Goal: Obtain resource: Obtain resource

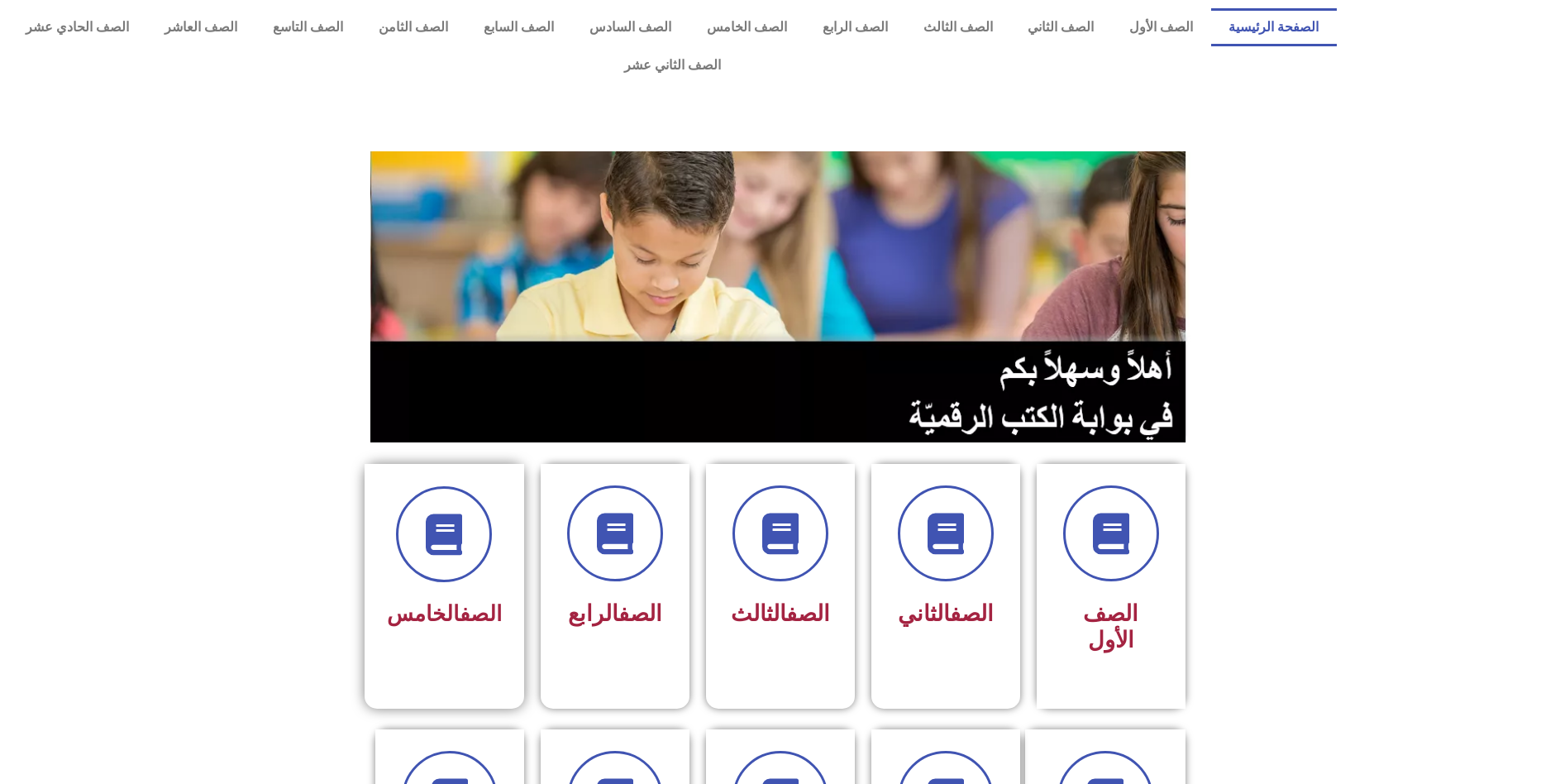
click at [459, 554] on div "الصف الخامس" at bounding box center [444, 561] width 115 height 149
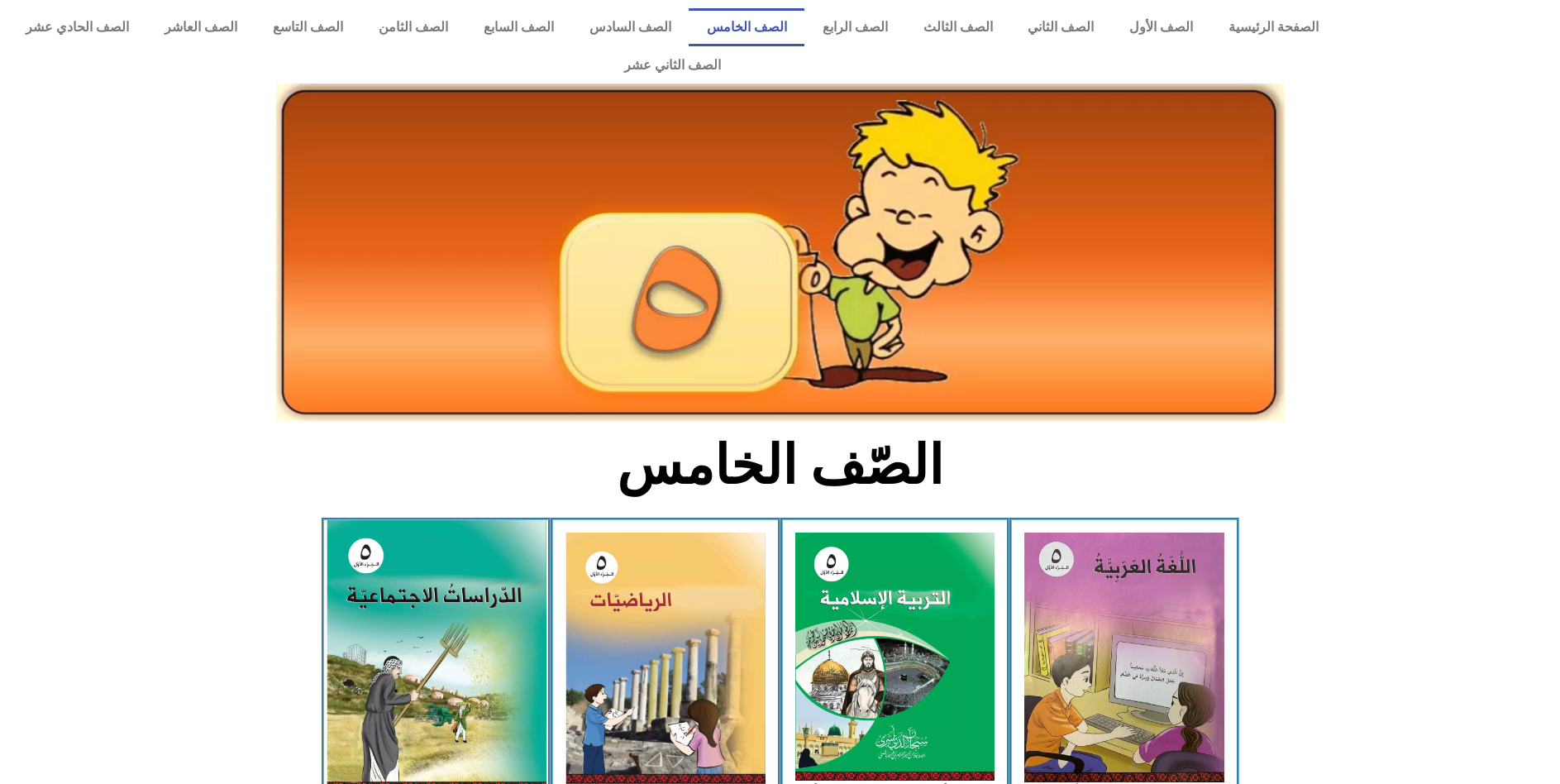
click at [458, 554] on img at bounding box center [435, 655] width 220 height 272
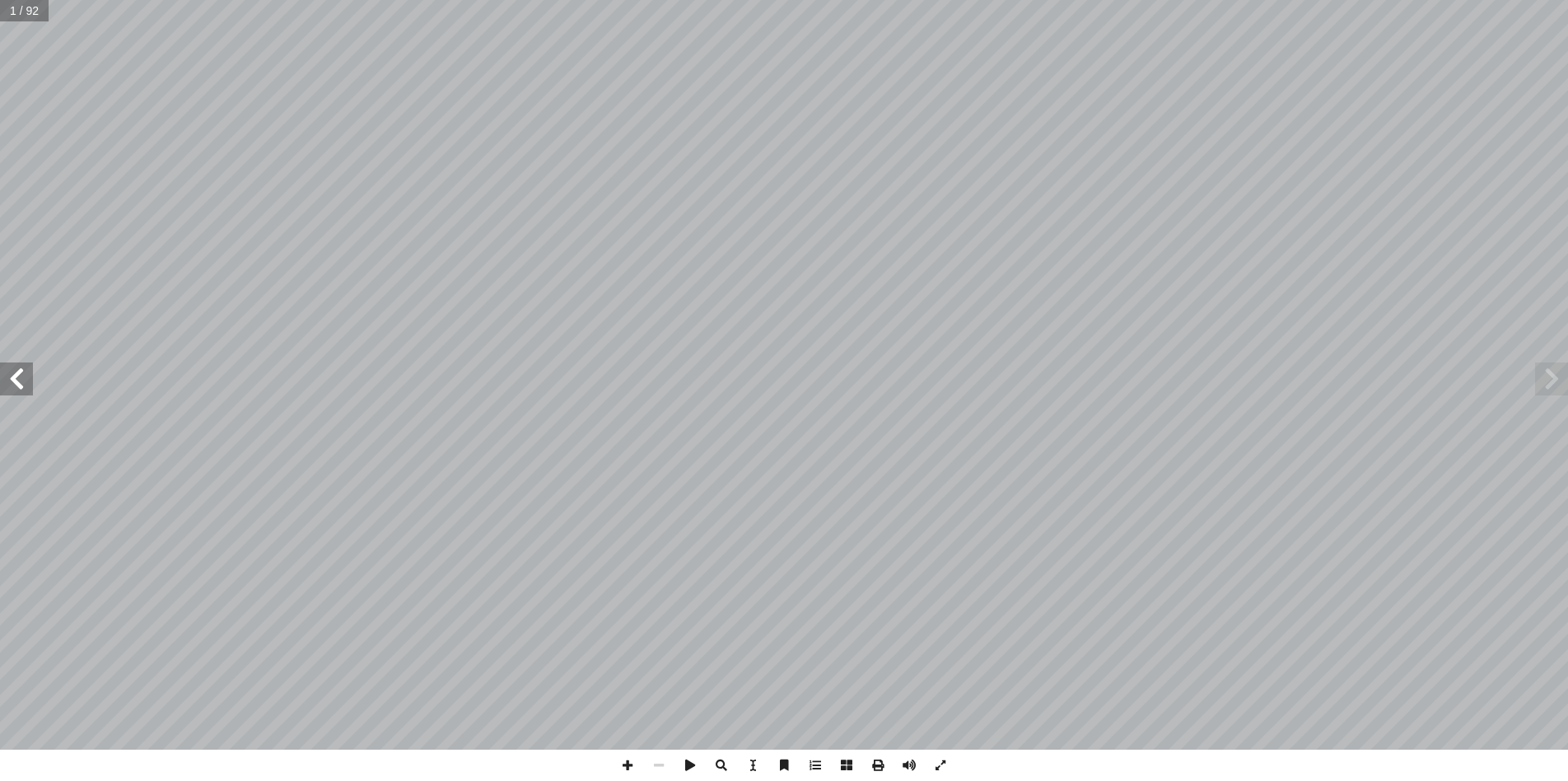
click at [15, 380] on span at bounding box center [16, 379] width 33 height 33
click at [878, 762] on span at bounding box center [878, 765] width 31 height 31
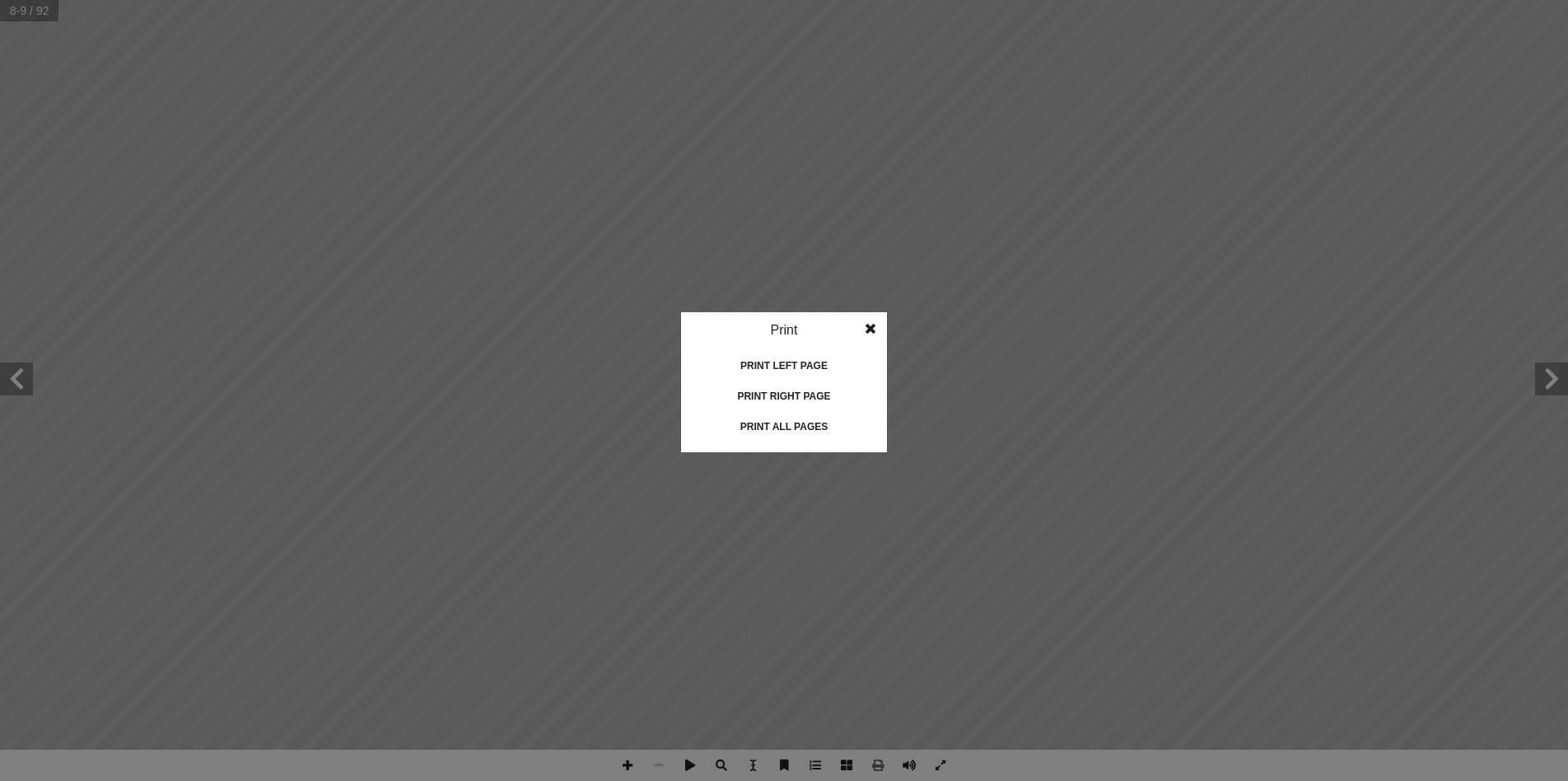
click at [783, 425] on div "Print all pages" at bounding box center [784, 426] width 165 height 26
click at [803, 367] on div "Print left page" at bounding box center [784, 365] width 165 height 26
click at [793, 428] on div "Print all pages" at bounding box center [784, 426] width 165 height 26
click at [871, 328] on span at bounding box center [870, 329] width 30 height 33
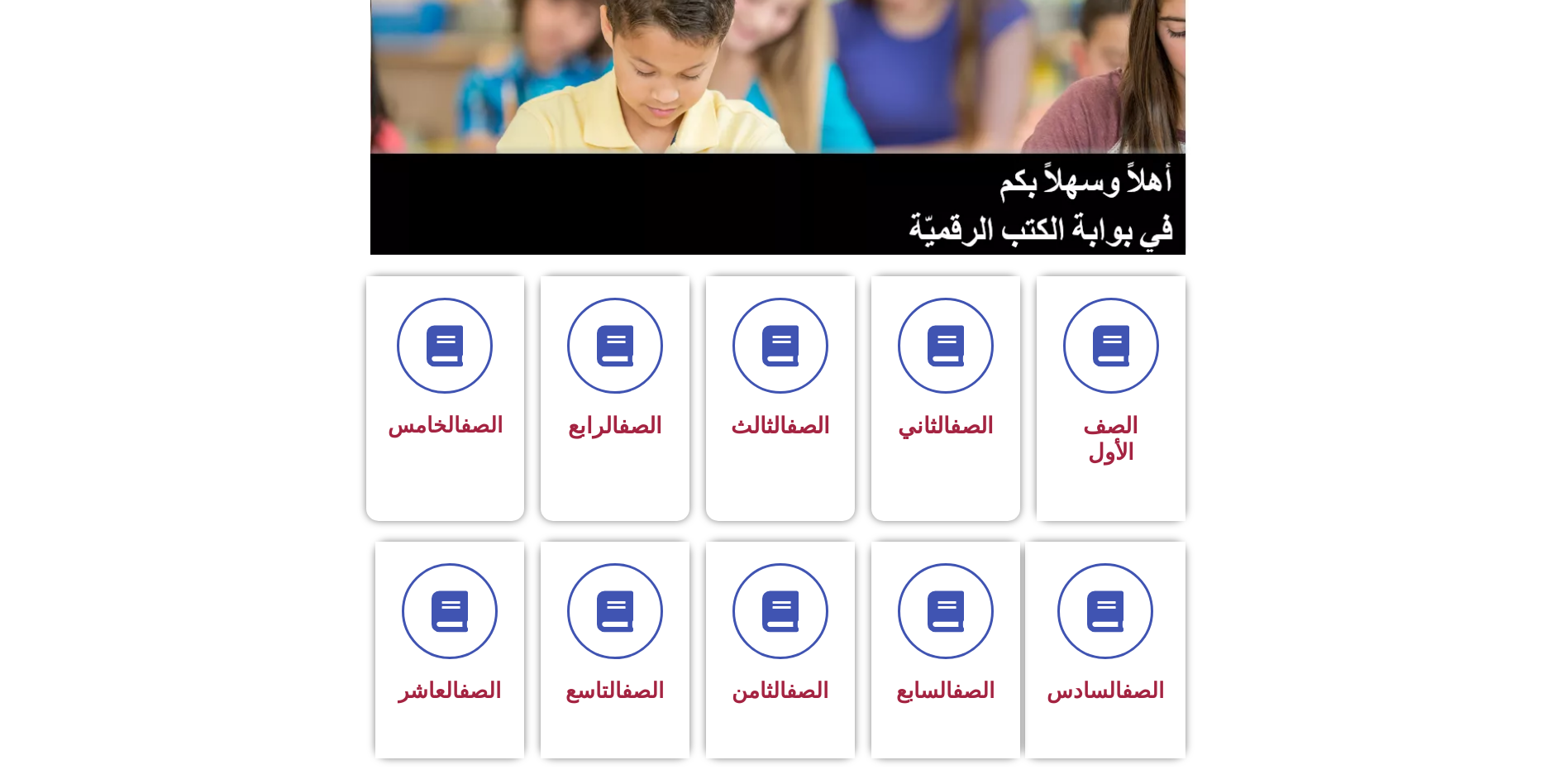
scroll to position [231, 0]
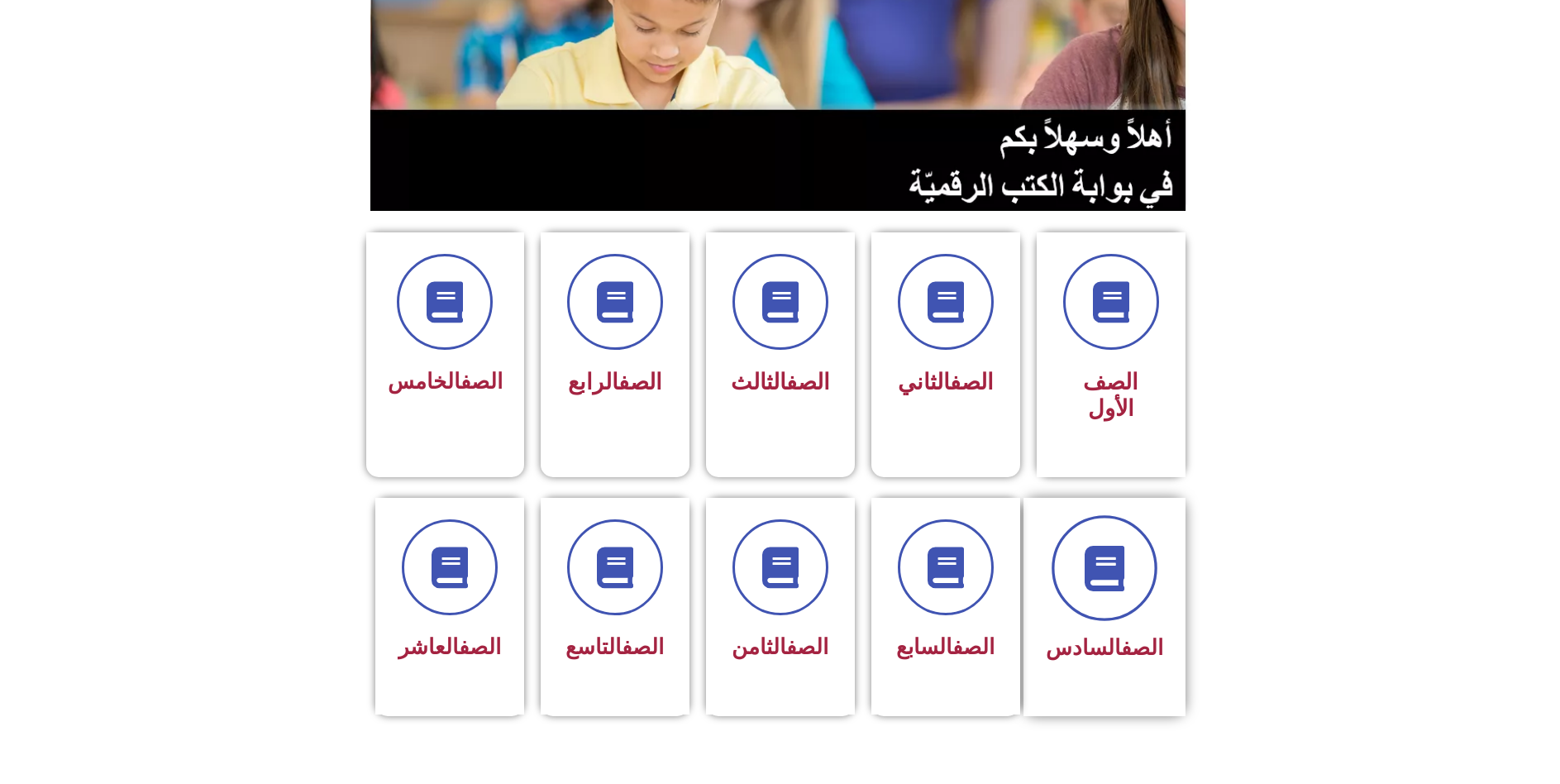
click at [1098, 545] on icon at bounding box center [1104, 567] width 46 height 46
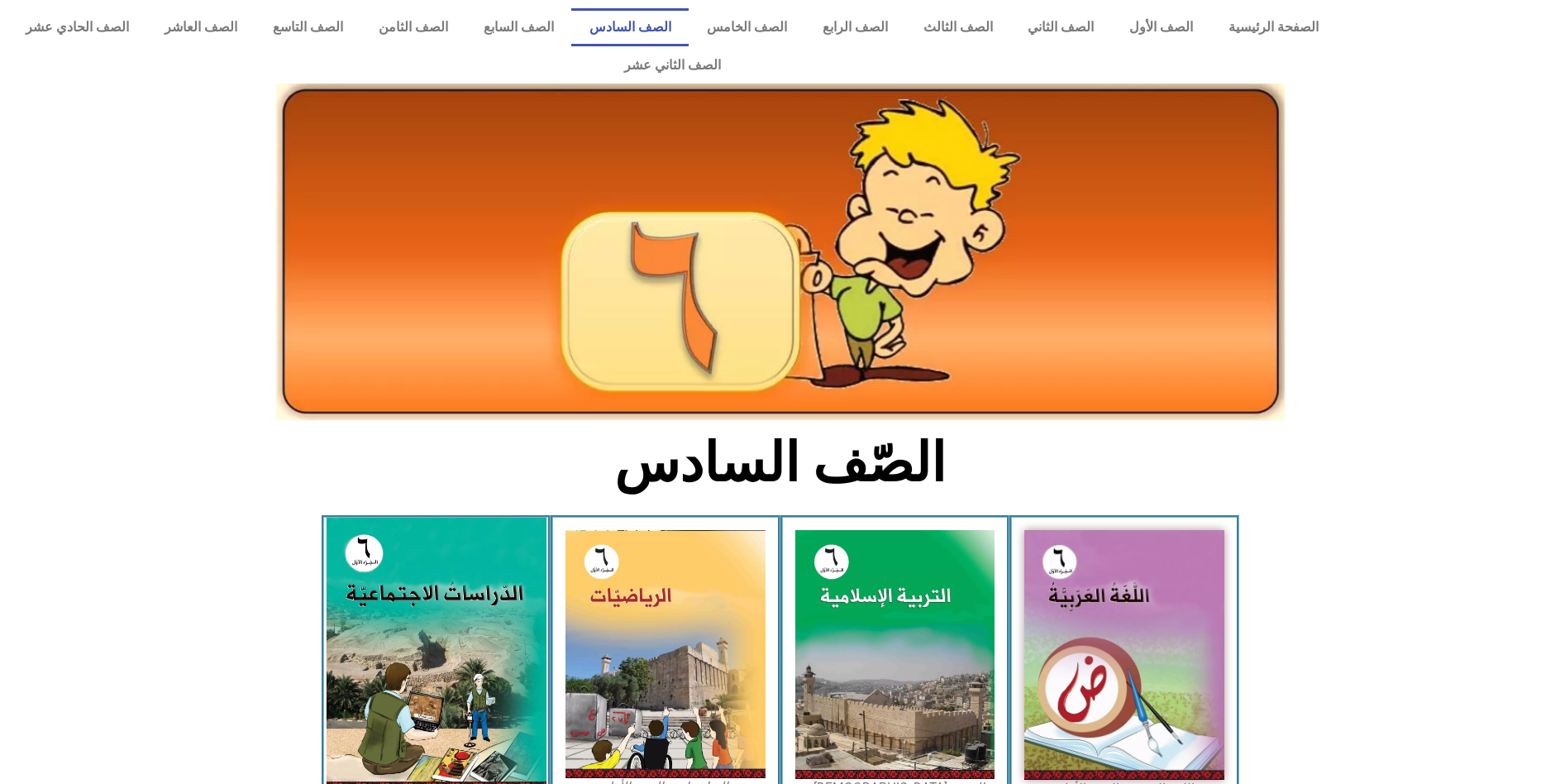
click at [377, 673] on img at bounding box center [435, 655] width 220 height 274
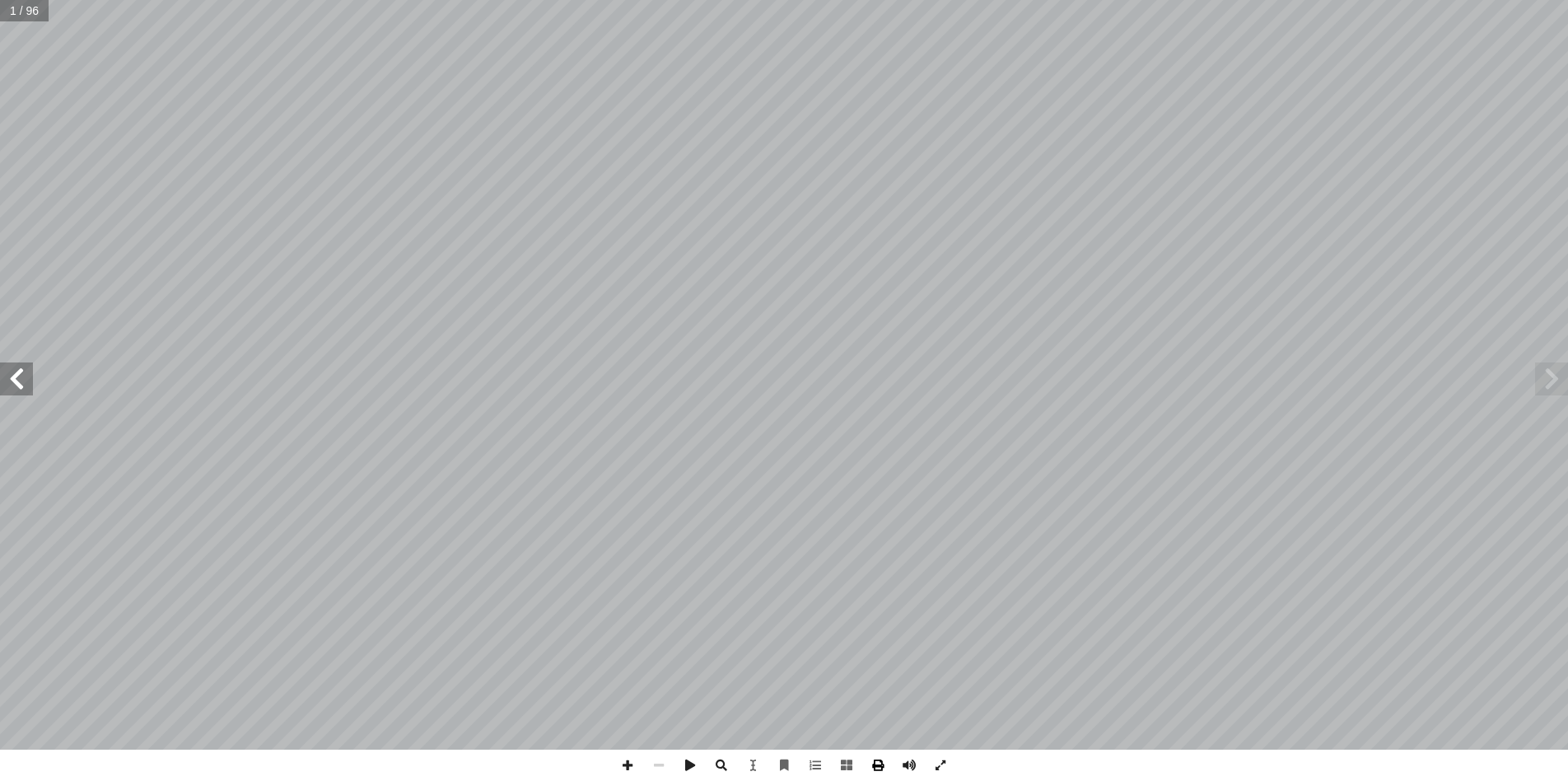
click at [875, 767] on span at bounding box center [878, 765] width 31 height 31
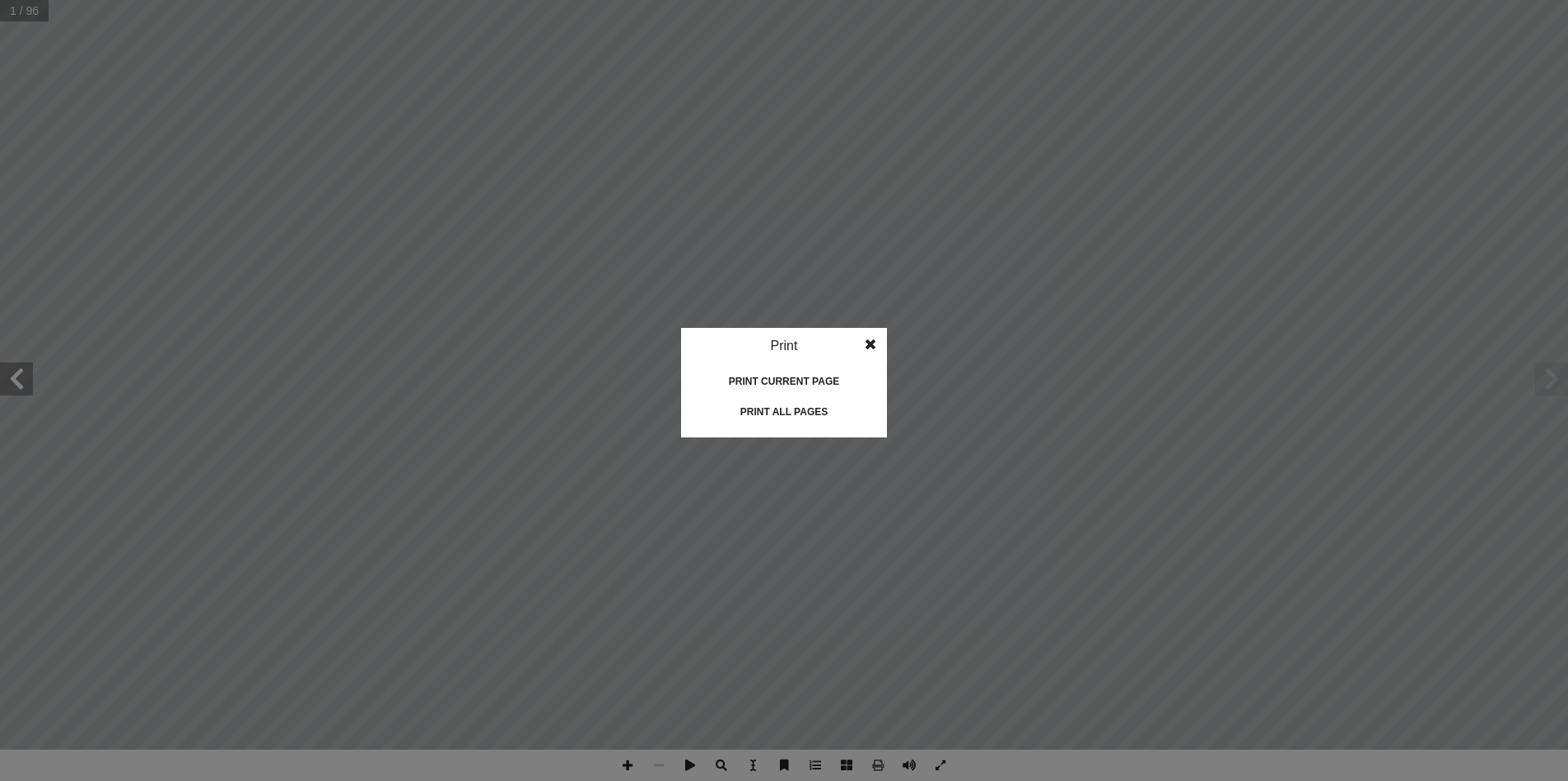
click at [793, 412] on div "Print all pages" at bounding box center [784, 411] width 165 height 26
